Goal: Transaction & Acquisition: Purchase product/service

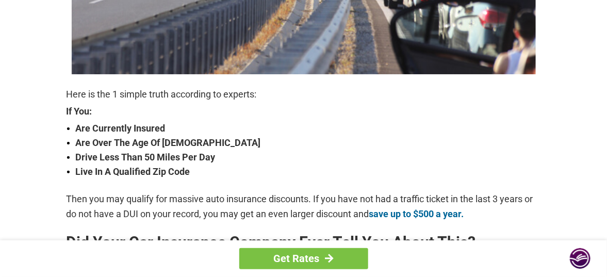
scroll to position [361, 0]
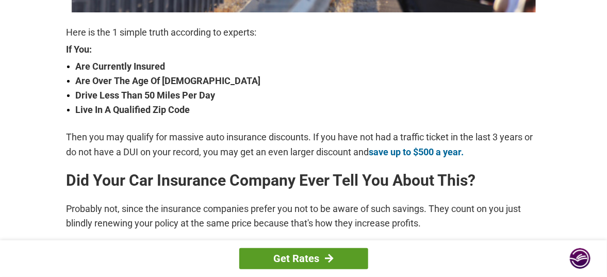
click at [305, 255] on link "Get Rates" at bounding box center [303, 258] width 129 height 21
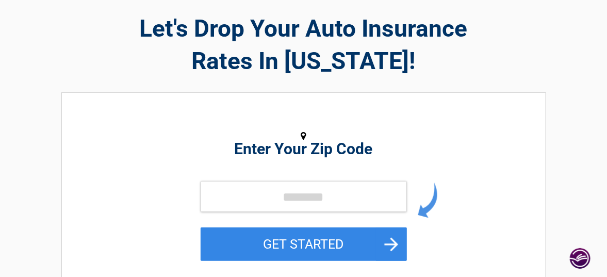
scroll to position [52, 0]
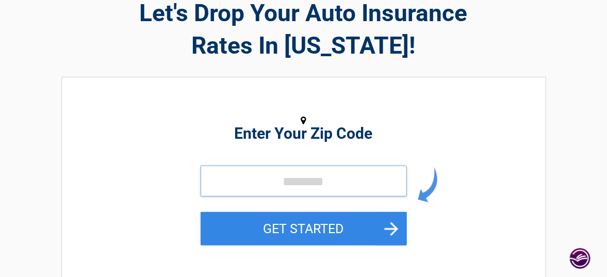
click at [293, 175] on input "tel" at bounding box center [304, 181] width 206 height 31
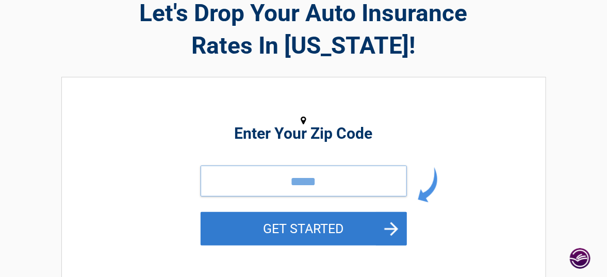
type input "*****"
click at [287, 230] on button "GET STARTED" at bounding box center [304, 229] width 206 height 34
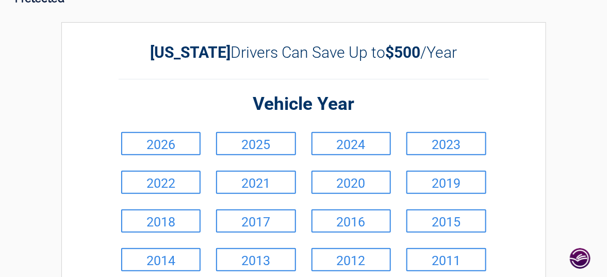
scroll to position [0, 0]
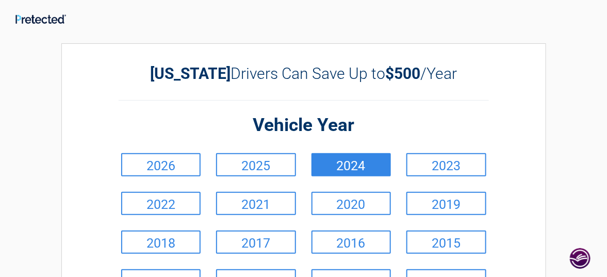
click at [349, 165] on link "2024" at bounding box center [351, 164] width 80 height 23
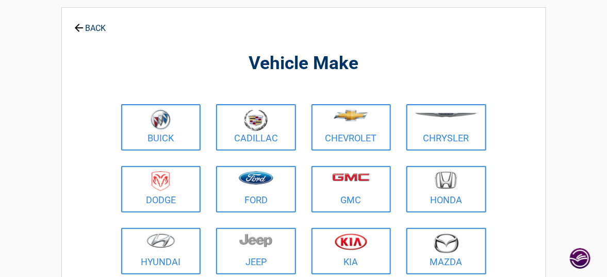
scroll to position [52, 0]
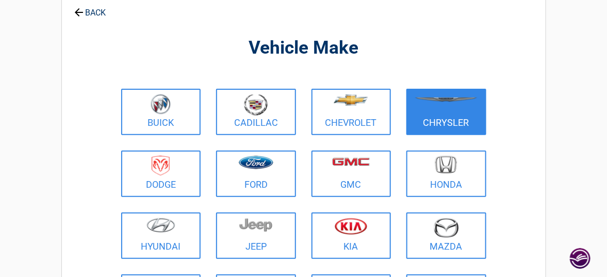
click at [441, 117] on link "Chrysler" at bounding box center [446, 112] width 80 height 46
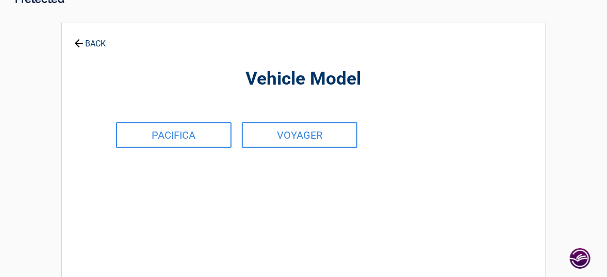
scroll to position [0, 0]
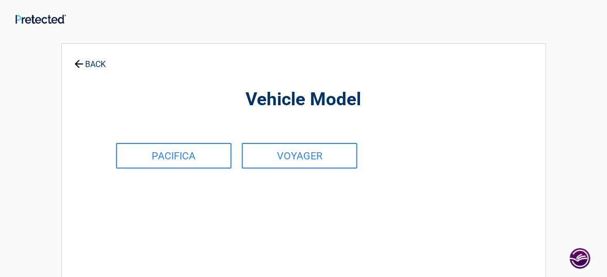
click at [98, 63] on link "BACK" at bounding box center [90, 60] width 36 height 18
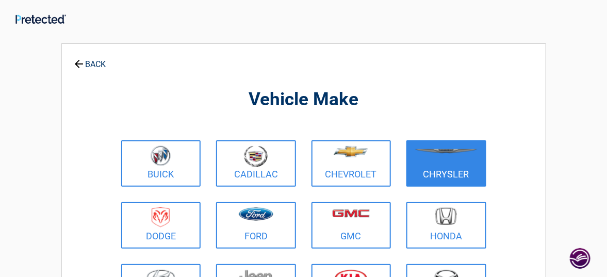
click at [440, 164] on figure at bounding box center [446, 156] width 68 height 23
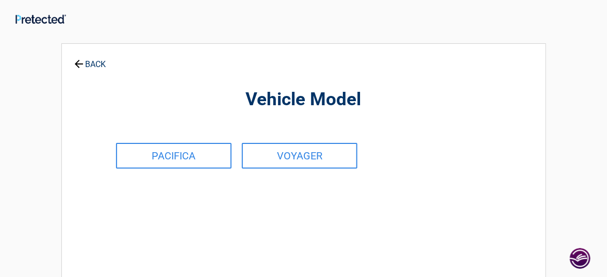
click at [434, 156] on div "PACIFICA VOYAGER" at bounding box center [304, 156] width 386 height 36
